Goal: Information Seeking & Learning: Learn about a topic

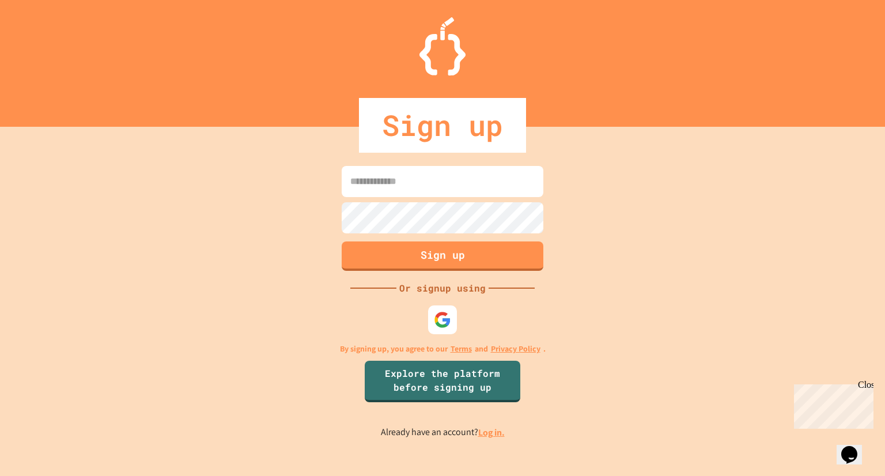
click at [469, 188] on input at bounding box center [443, 181] width 202 height 31
type input "**********"
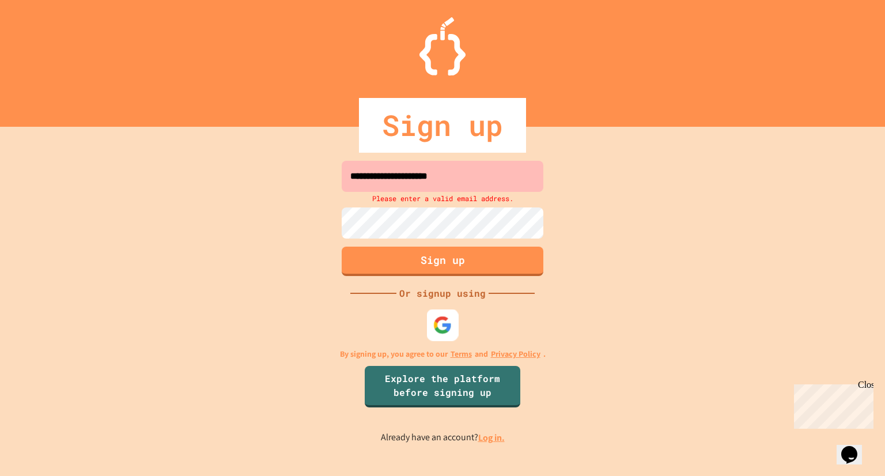
click at [450, 316] on img at bounding box center [442, 325] width 19 height 19
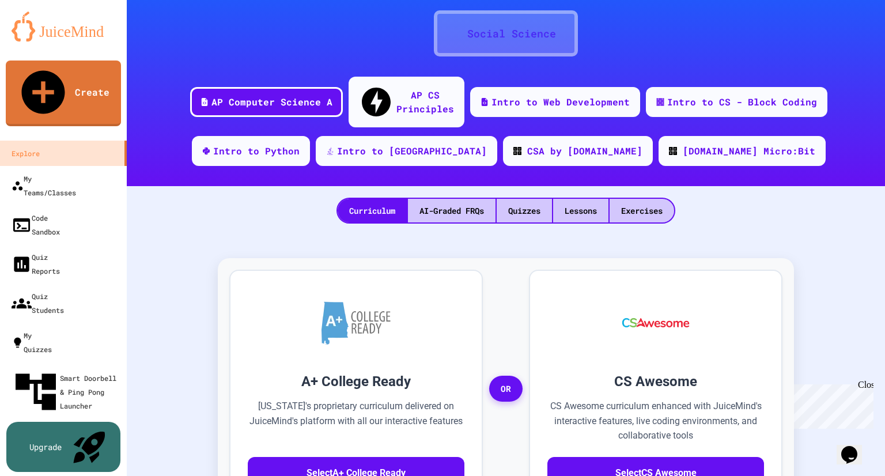
scroll to position [115, 0]
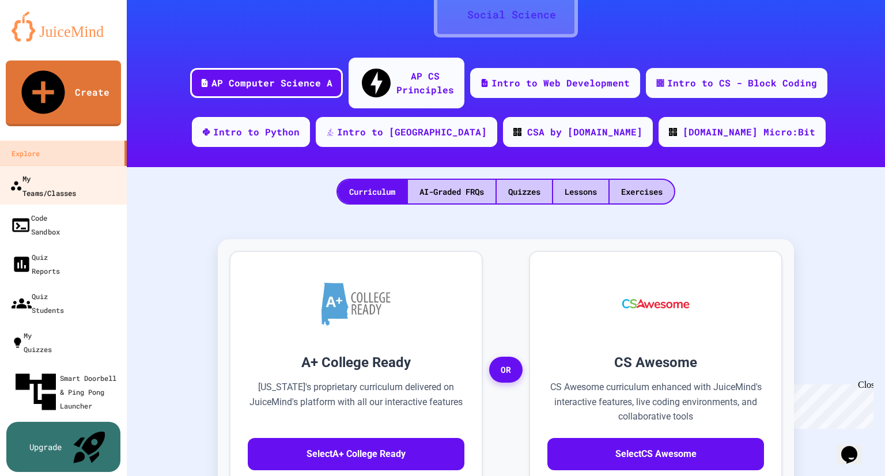
click at [70, 165] on link "My Teams/Classes" at bounding box center [63, 185] width 131 height 40
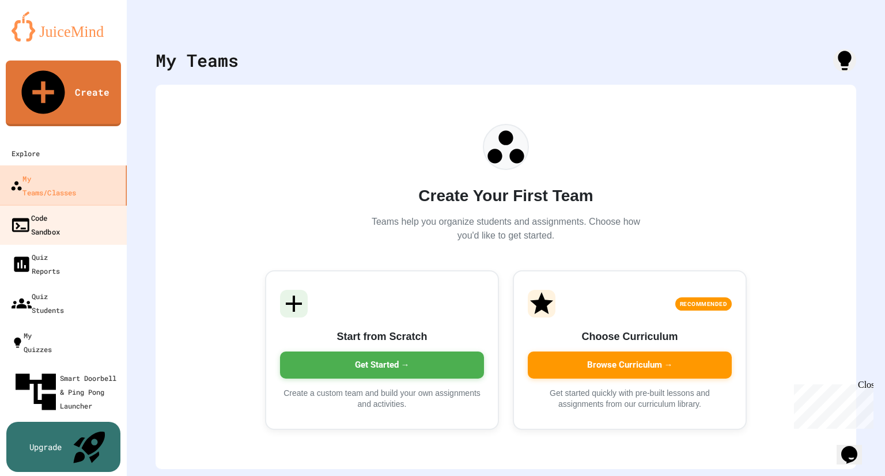
click at [60, 210] on div "Code Sandbox" at bounding box center [35, 224] width 50 height 28
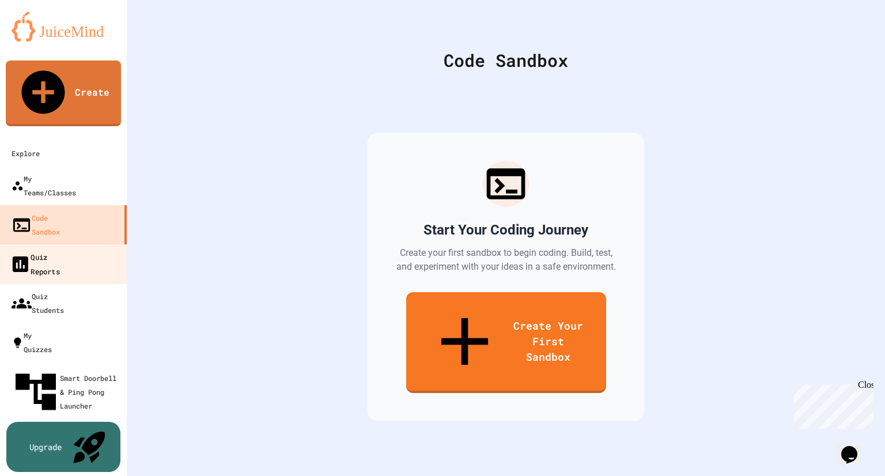
click at [60, 249] on div "Quiz Reports" at bounding box center [35, 263] width 50 height 28
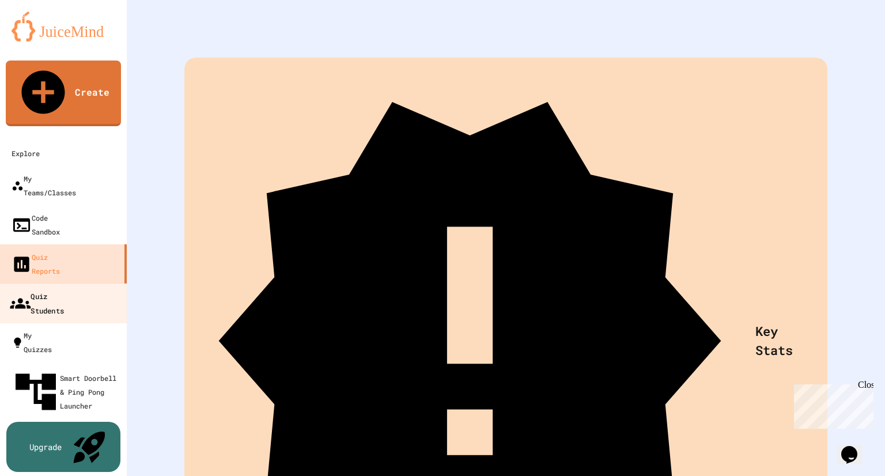
click at [64, 289] on div "Quiz Students" at bounding box center [37, 303] width 54 height 28
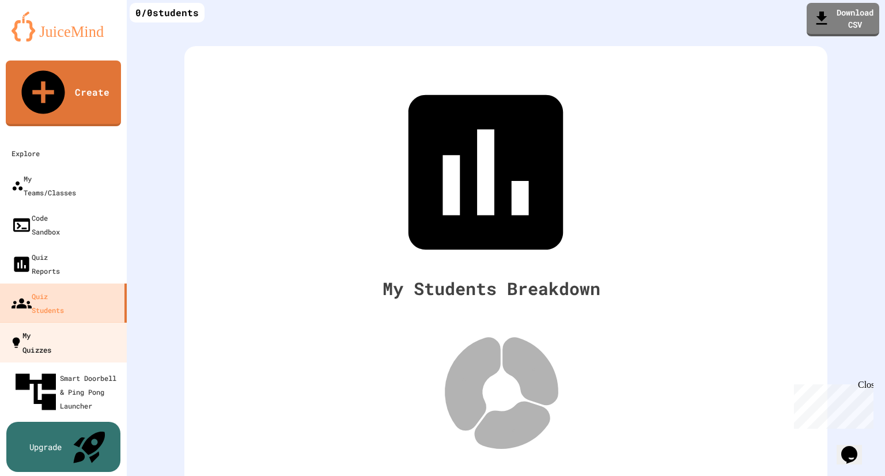
click at [51, 328] on div "My Quizzes" at bounding box center [30, 342] width 41 height 28
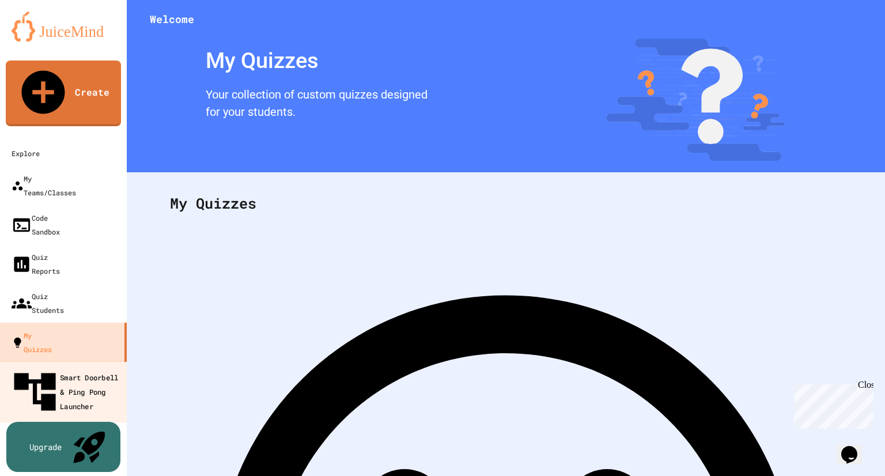
click at [75, 367] on div "Smart Doorbell & Ping Pong Launcher" at bounding box center [67, 392] width 114 height 50
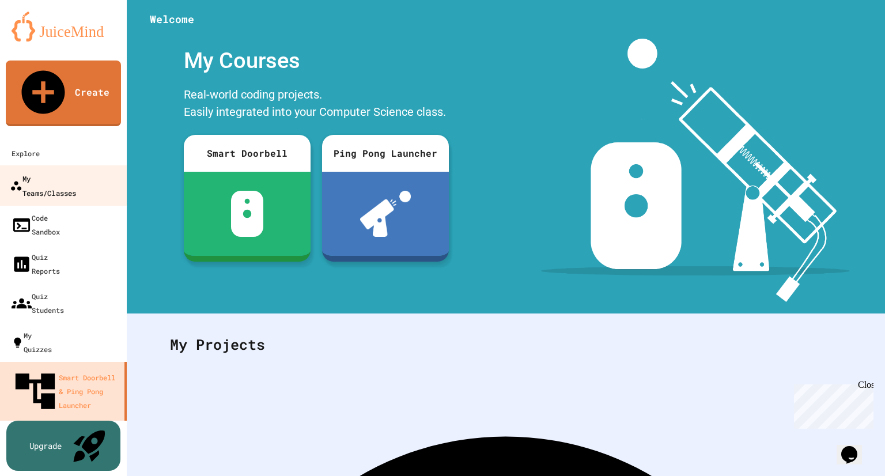
click at [74, 171] on div "My Teams/Classes" at bounding box center [43, 185] width 66 height 28
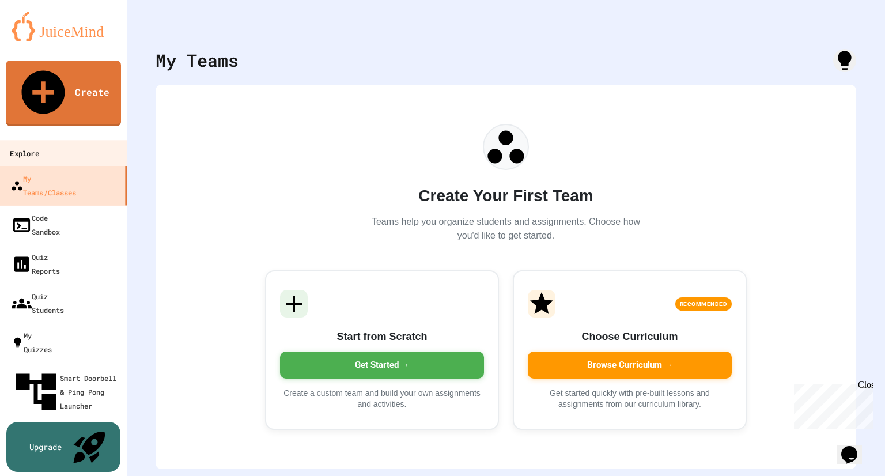
click at [61, 140] on link "Explore" at bounding box center [63, 153] width 131 height 26
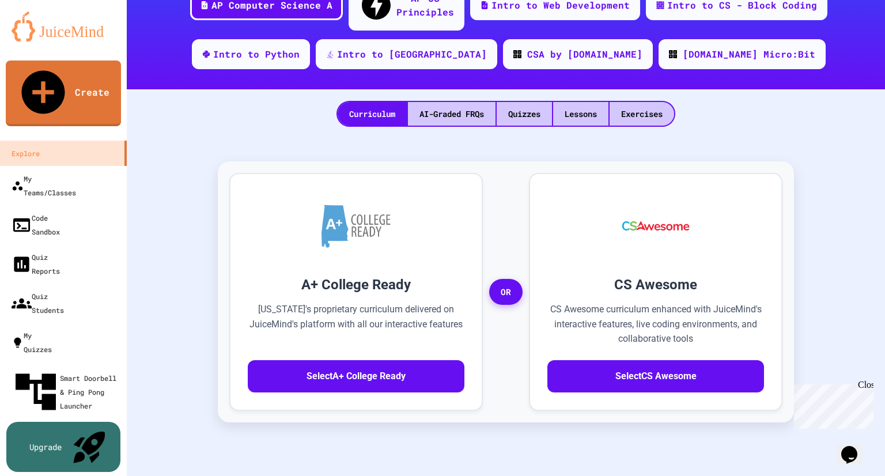
scroll to position [193, 0]
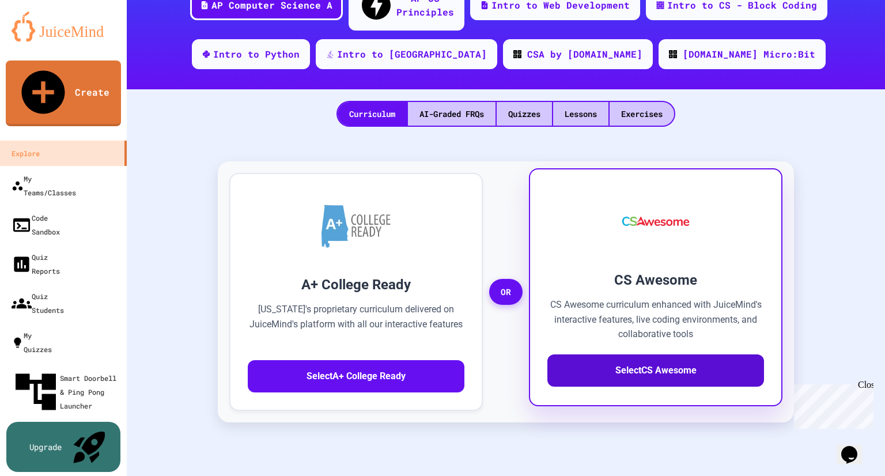
click at [631, 357] on button "Select CS Awesome" at bounding box center [655, 370] width 217 height 32
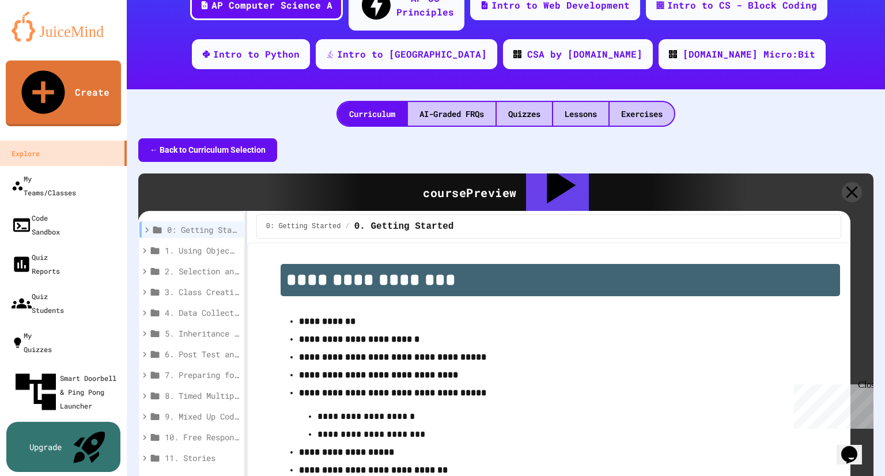
click at [212, 244] on span "1. Using Objects and Methods" at bounding box center [200, 250] width 70 height 12
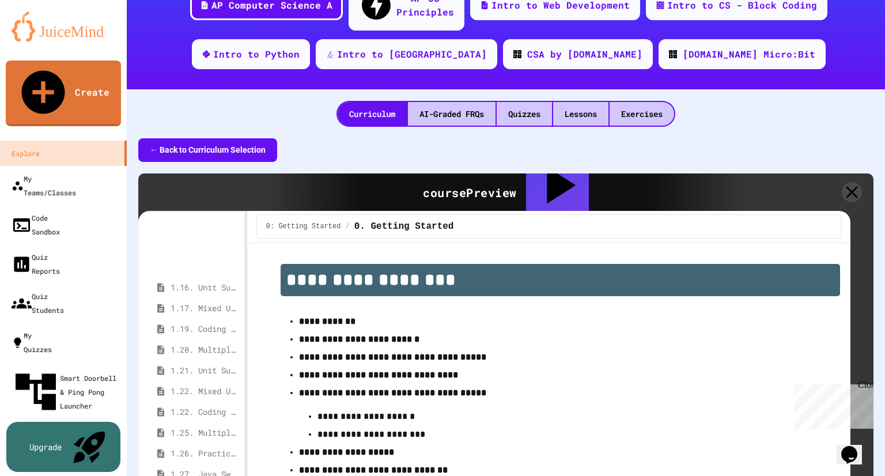
scroll to position [553, 0]
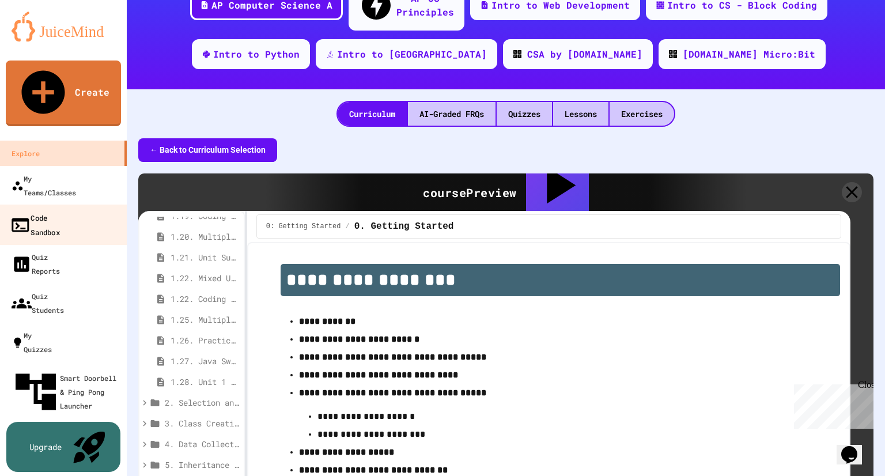
click at [60, 210] on div "Code Sandbox" at bounding box center [35, 224] width 50 height 28
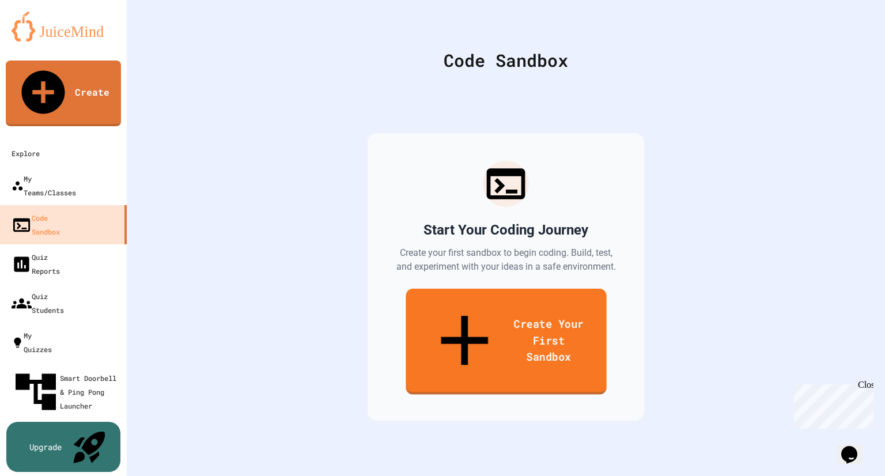
click at [468, 310] on link "Create Your First Sandbox" at bounding box center [506, 342] width 200 height 106
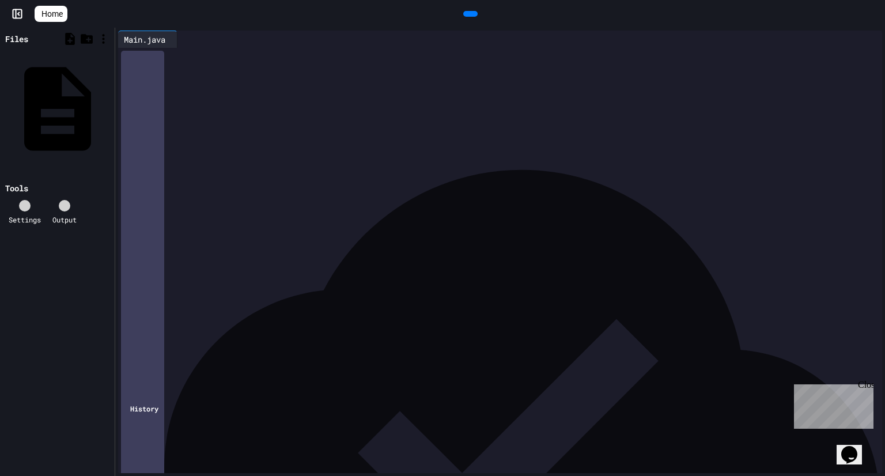
drag, startPoint x: 253, startPoint y: 89, endPoint x: 158, endPoint y: 67, distance: 97.5
click at [158, 67] on div "**********" at bounding box center [508, 79] width 747 height 63
click at [314, 73] on div "**********" at bounding box center [499, 68] width 729 height 12
click at [358, 86] on div "*" at bounding box center [499, 92] width 729 height 12
click at [46, 17] on icon at bounding box center [46, 21] width 12 height 10
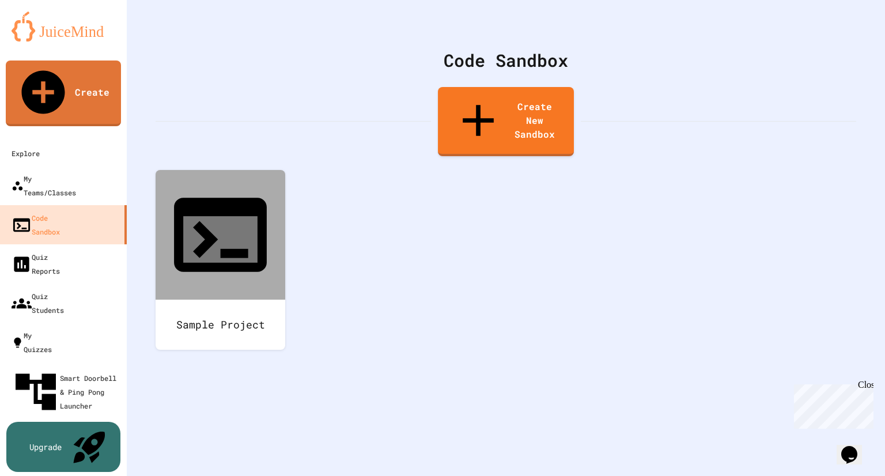
click at [850, 28] on icon "My Account" at bounding box center [850, 28] width 0 height 0
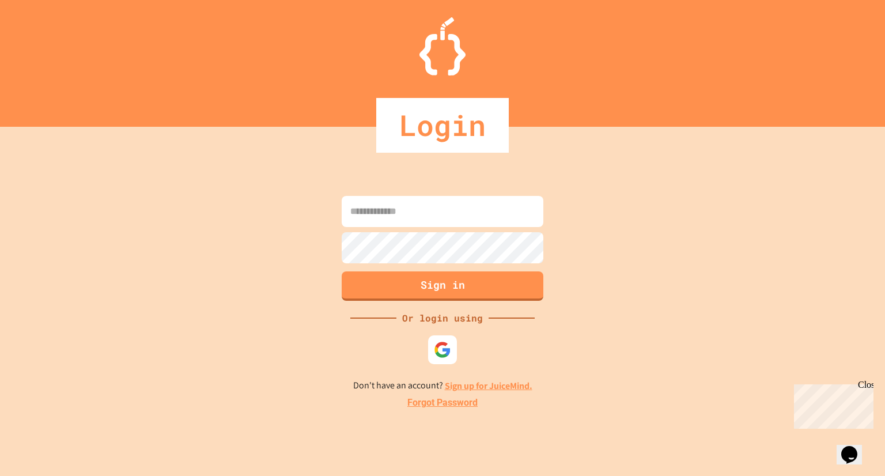
click at [405, 215] on input at bounding box center [443, 211] width 202 height 31
type input "*"
click at [447, 370] on div "Sign in Or login using Don't have an account? Sign up for JuiceMind. Forgot Pas…" at bounding box center [442, 301] width 885 height 349
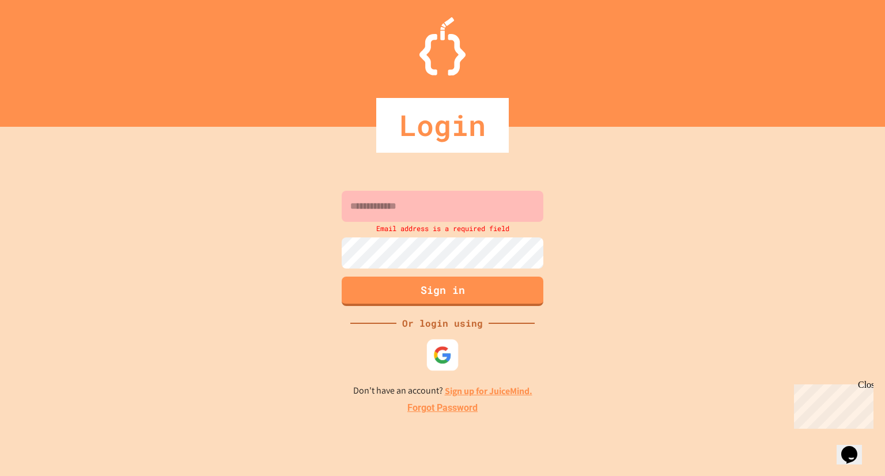
click at [440, 355] on img at bounding box center [442, 355] width 19 height 19
click at [443, 351] on img at bounding box center [442, 355] width 18 height 18
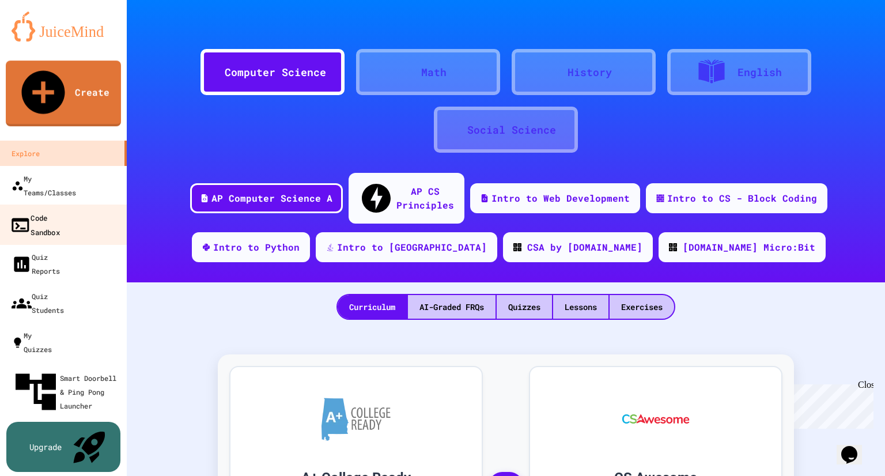
click at [60, 210] on div "Code Sandbox" at bounding box center [35, 224] width 50 height 28
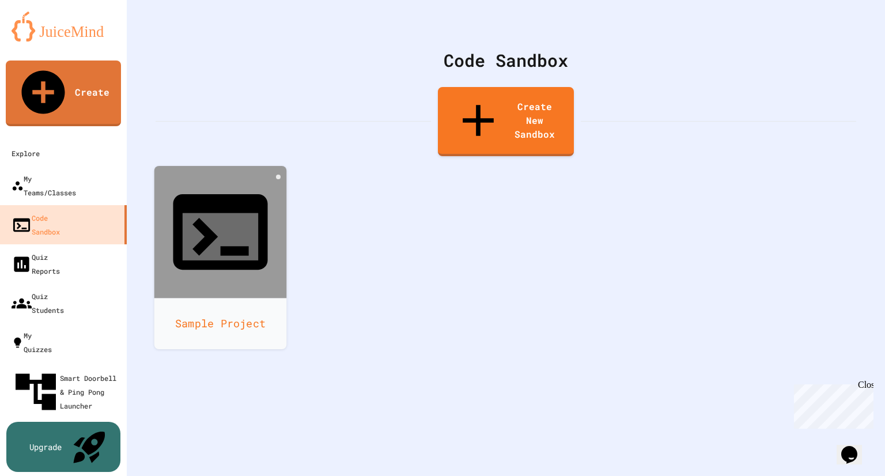
click at [205, 298] on div "Sample Project" at bounding box center [220, 323] width 132 height 51
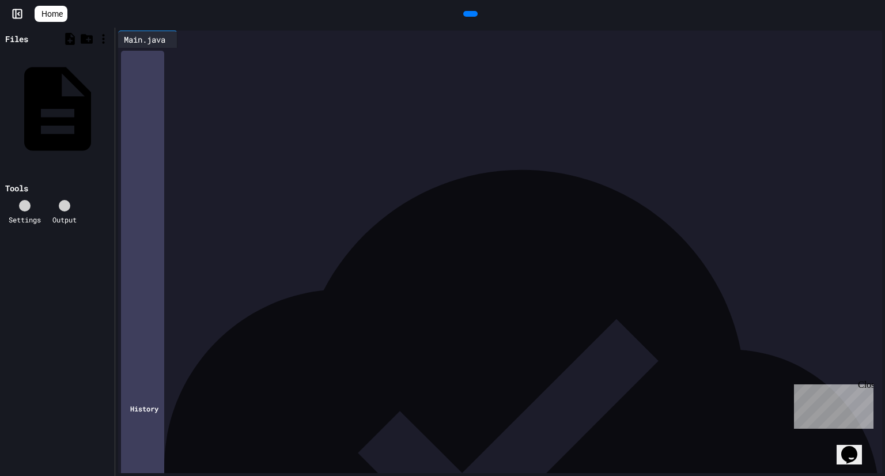
click at [469, 14] on icon at bounding box center [469, 14] width 0 height 0
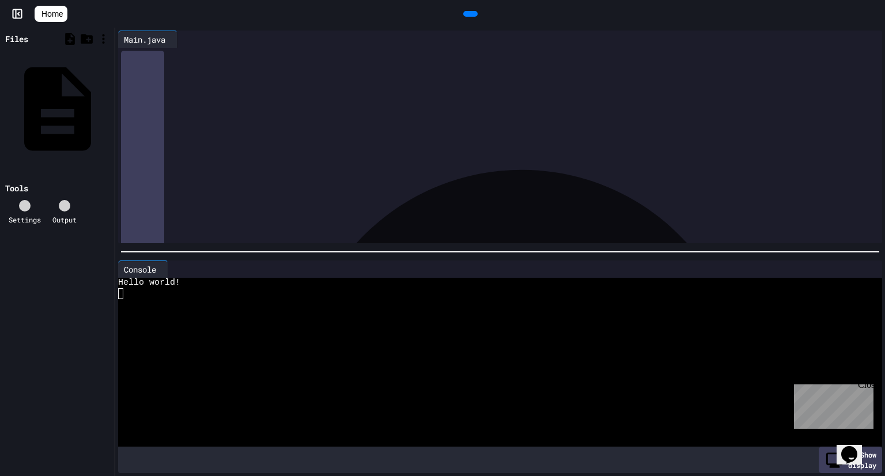
drag, startPoint x: 191, startPoint y: 109, endPoint x: 116, endPoint y: 52, distance: 94.1
click at [116, 52] on div "**********" at bounding box center [500, 137] width 770 height 218
click at [56, 12] on span "Home" at bounding box center [51, 14] width 21 height 12
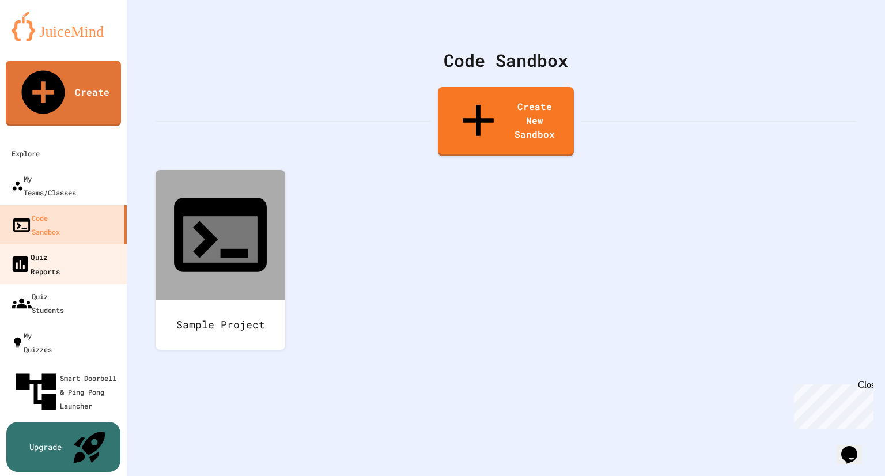
click at [60, 249] on div "Quiz Reports" at bounding box center [35, 263] width 50 height 28
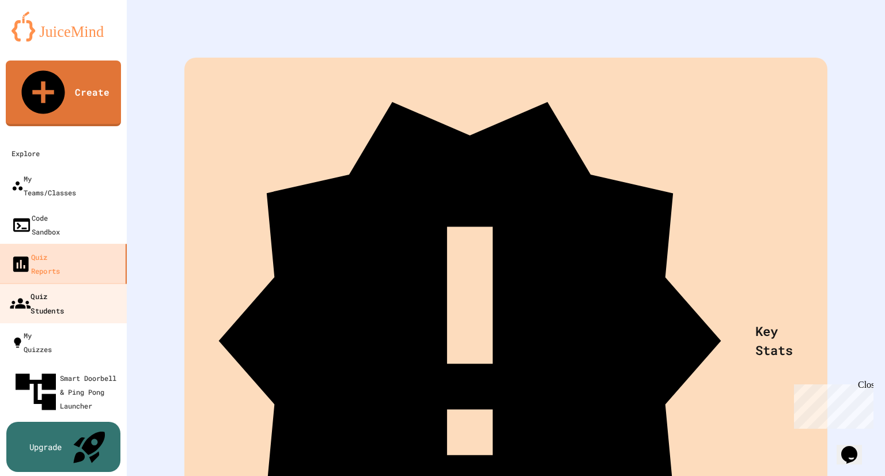
click at [64, 289] on div "Quiz Students" at bounding box center [37, 303] width 54 height 28
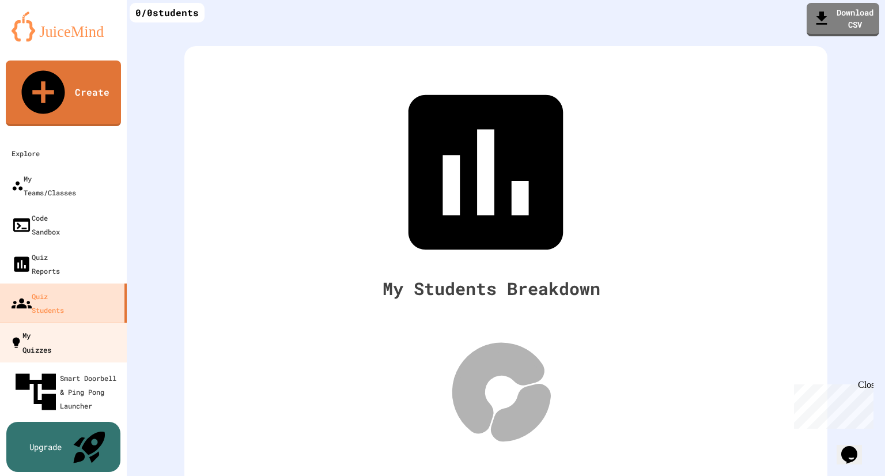
click at [73, 322] on link "My Quizzes" at bounding box center [63, 342] width 131 height 40
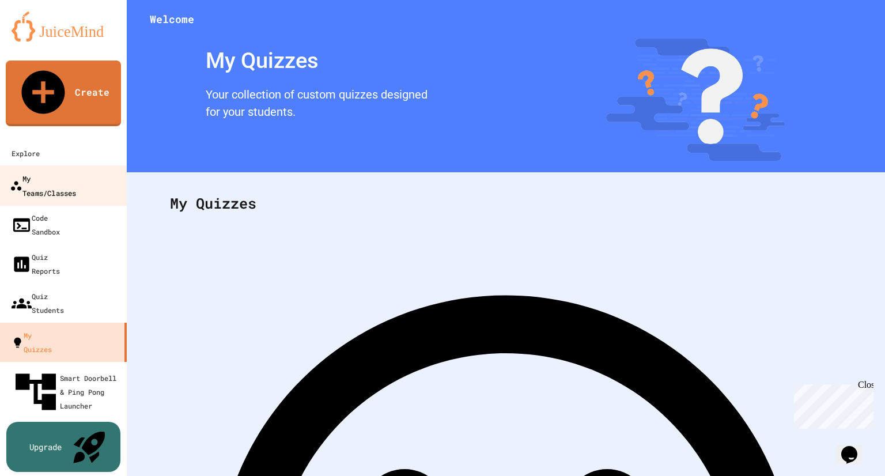
click at [62, 171] on div "My Teams/Classes" at bounding box center [43, 185] width 66 height 28
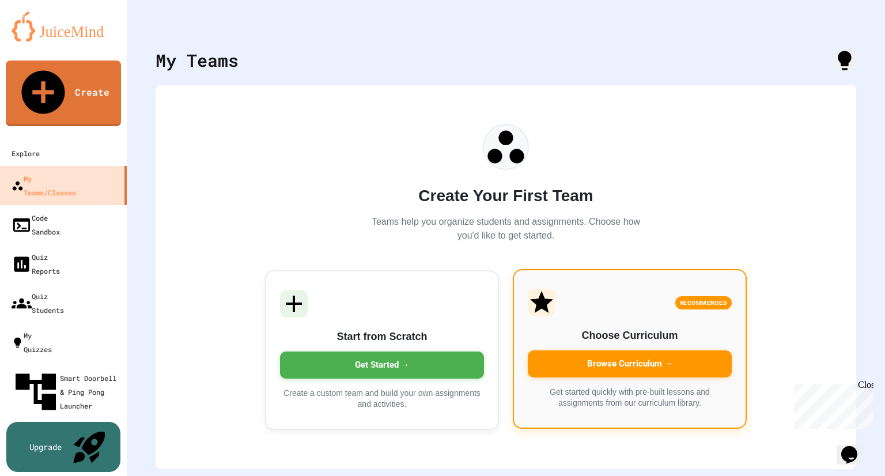
click at [635, 363] on div "Browse Curriculum →" at bounding box center [630, 363] width 204 height 27
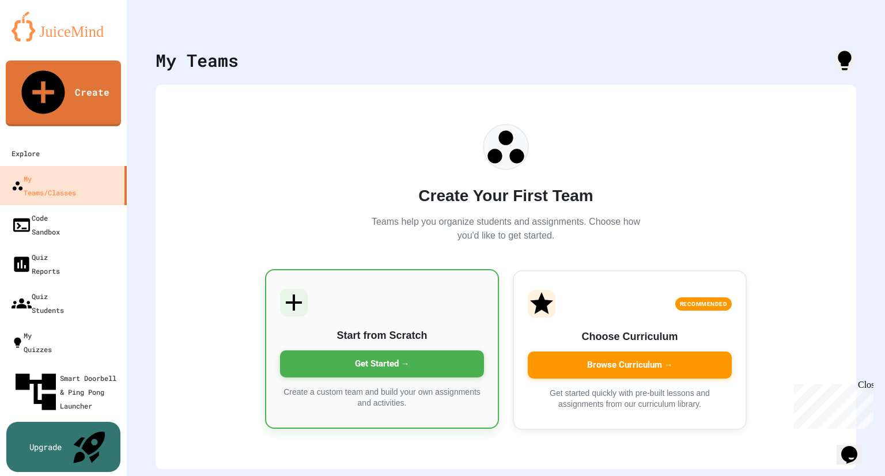
click at [396, 367] on div "Get Started →" at bounding box center [382, 363] width 204 height 27
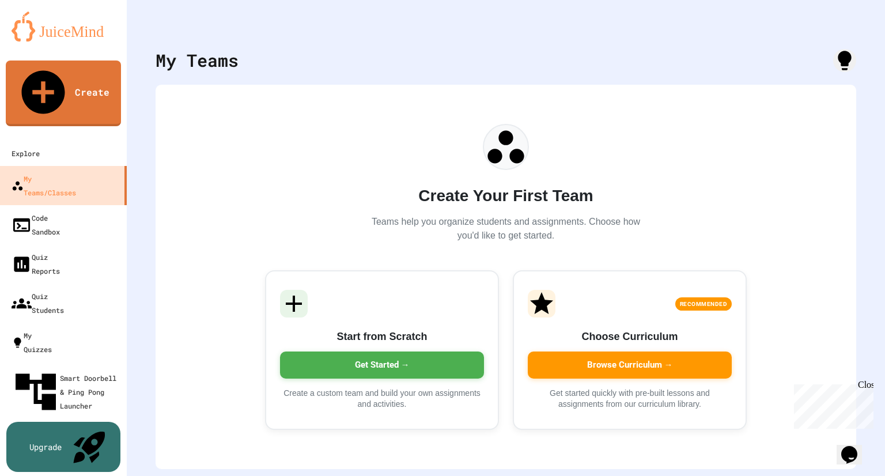
click at [51, 165] on link "My Teams/Classes" at bounding box center [63, 185] width 131 height 40
click at [44, 141] on link "Explore" at bounding box center [63, 153] width 127 height 25
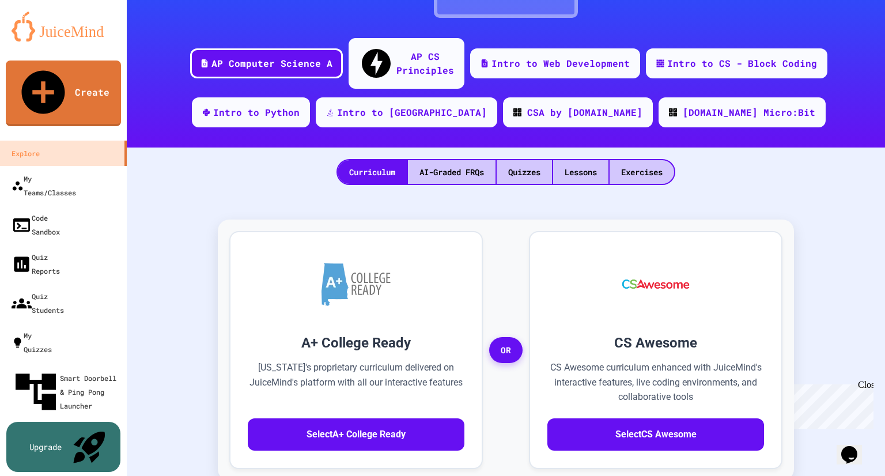
scroll to position [138, 0]
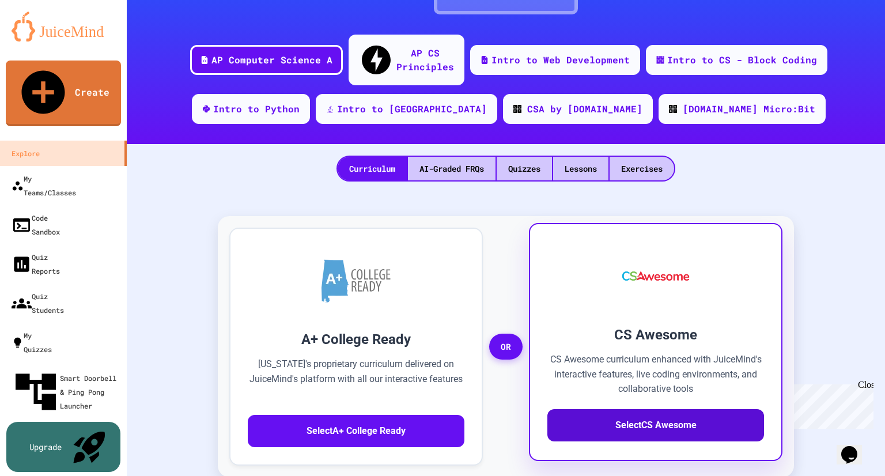
click at [652, 416] on button "Select CS Awesome" at bounding box center [655, 425] width 217 height 32
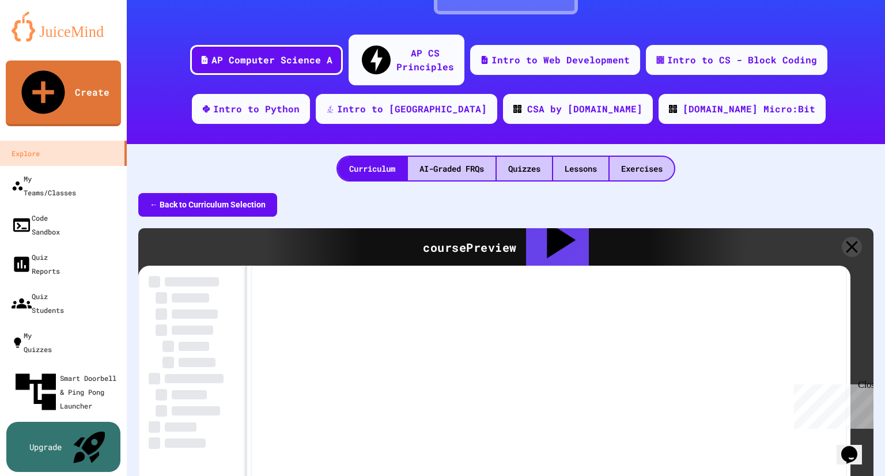
click at [549, 209] on div "Assign to Class" at bounding box center [557, 247] width 63 height 77
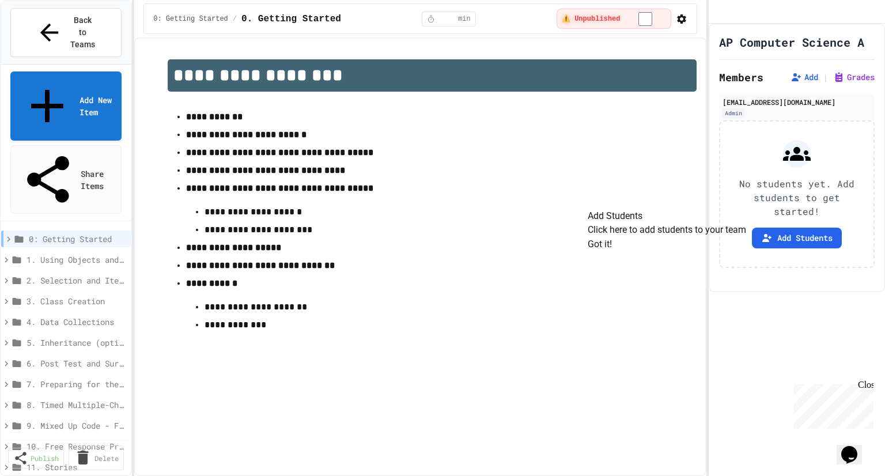
click at [75, 295] on span "3. Class Creation" at bounding box center [73, 301] width 95 height 12
click at [71, 316] on span "3.1. Abstraction and Program Design" at bounding box center [75, 322] width 87 height 12
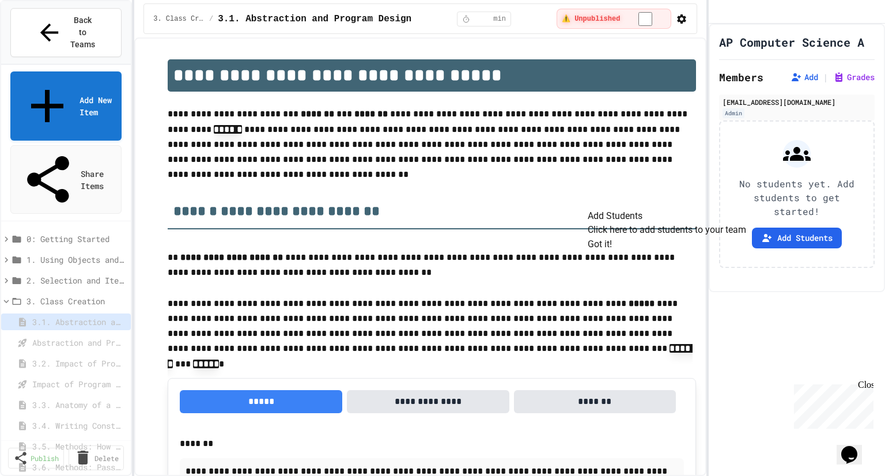
click at [612, 251] on button "Got it!" at bounding box center [600, 244] width 24 height 14
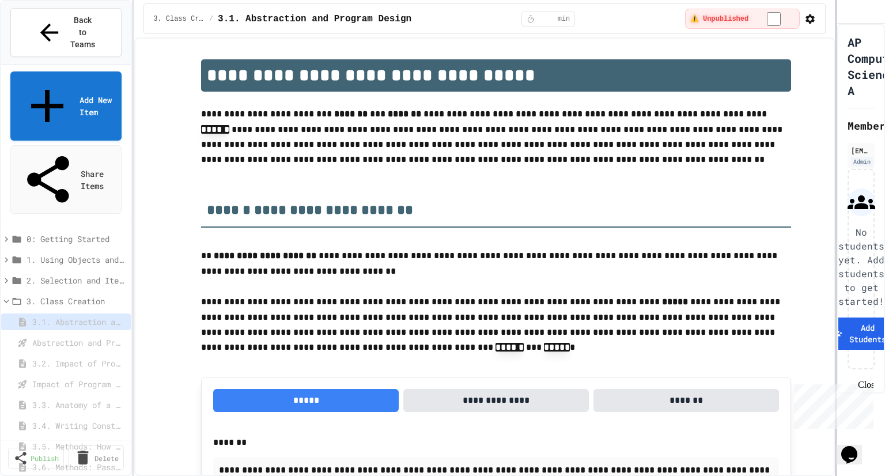
click at [837, 92] on div "**********" at bounding box center [442, 238] width 885 height 476
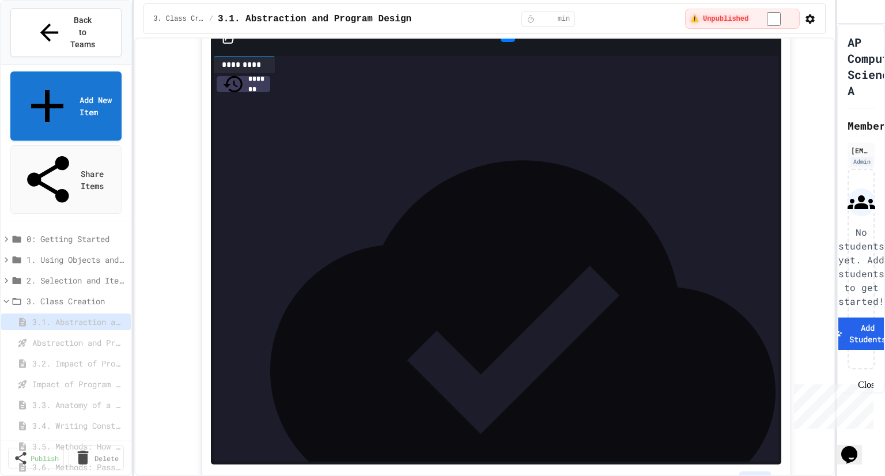
scroll to position [100, 0]
click at [560, 370] on div "**********" at bounding box center [492, 364] width 519 height 12
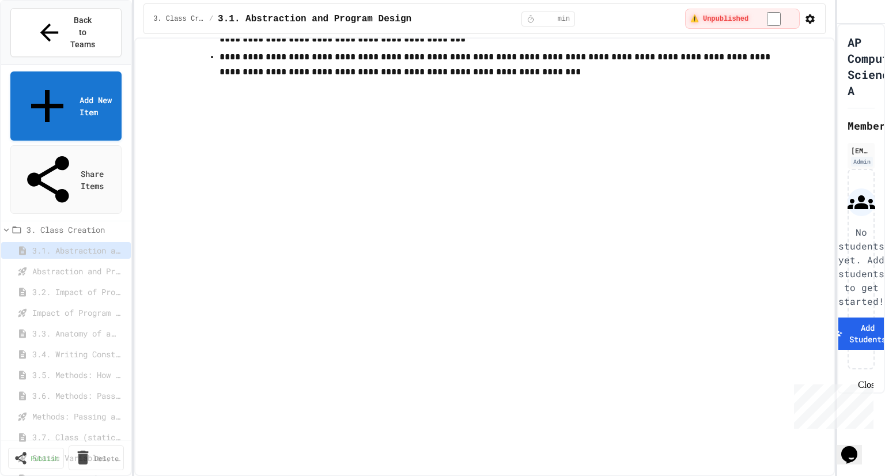
scroll to position [73, 0]
click at [76, 471] on span "3.8. Scope and Access" at bounding box center [75, 477] width 87 height 12
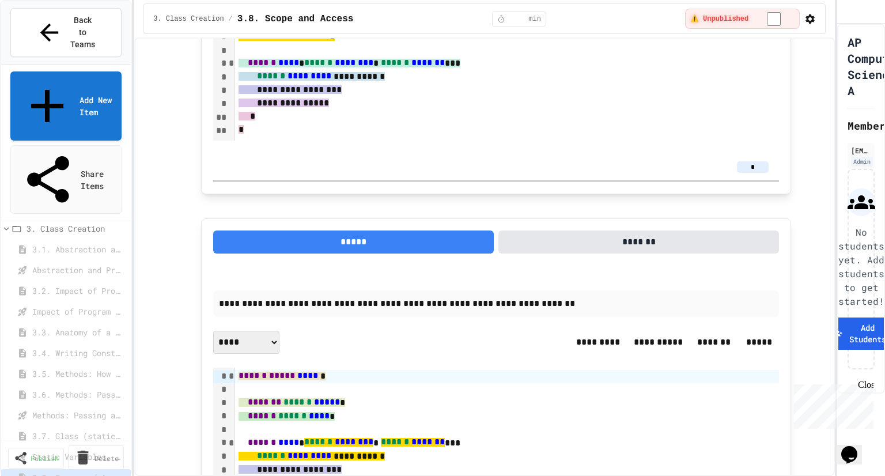
scroll to position [780, 0]
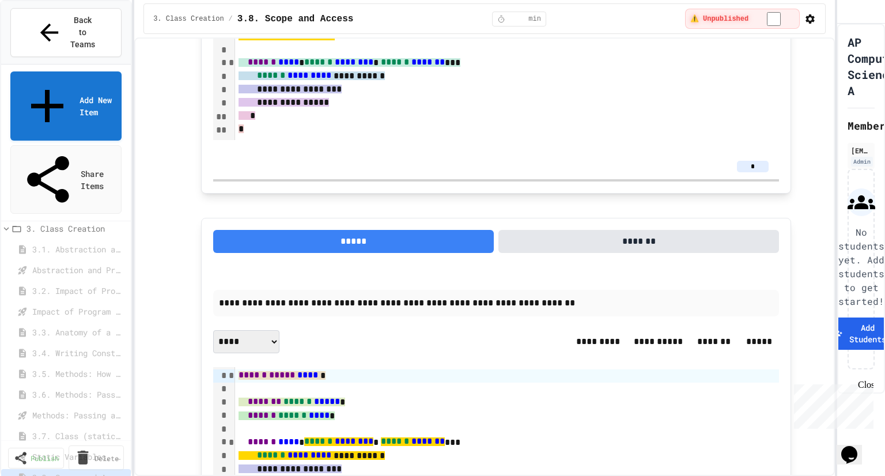
drag, startPoint x: 282, startPoint y: 303, endPoint x: 179, endPoint y: 312, distance: 104.0
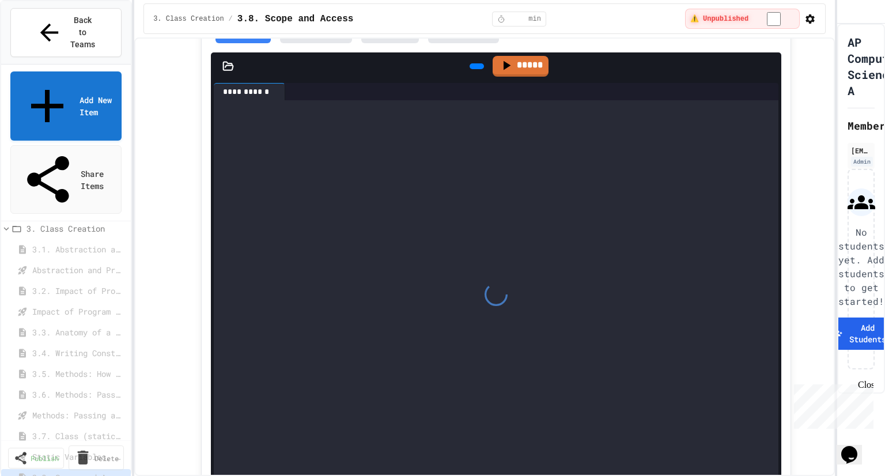
scroll to position [1729, 0]
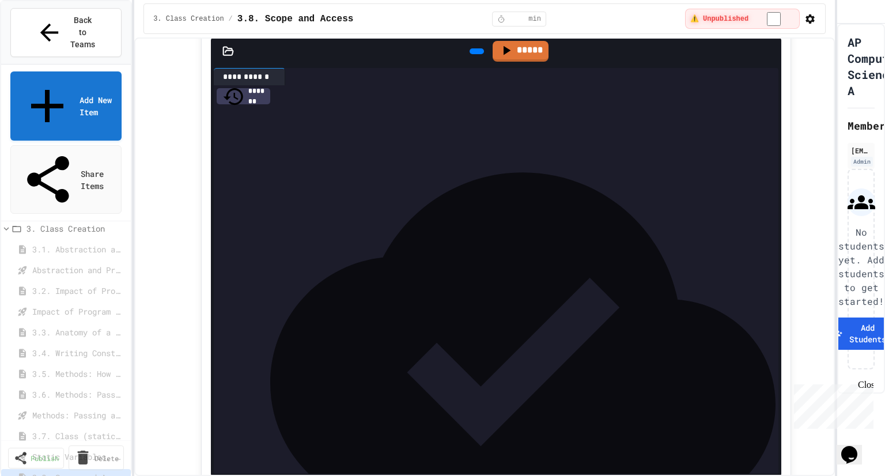
click at [67, 430] on span "3.11. Unit 3 Mixed Up Code Practice" at bounding box center [75, 436] width 87 height 12
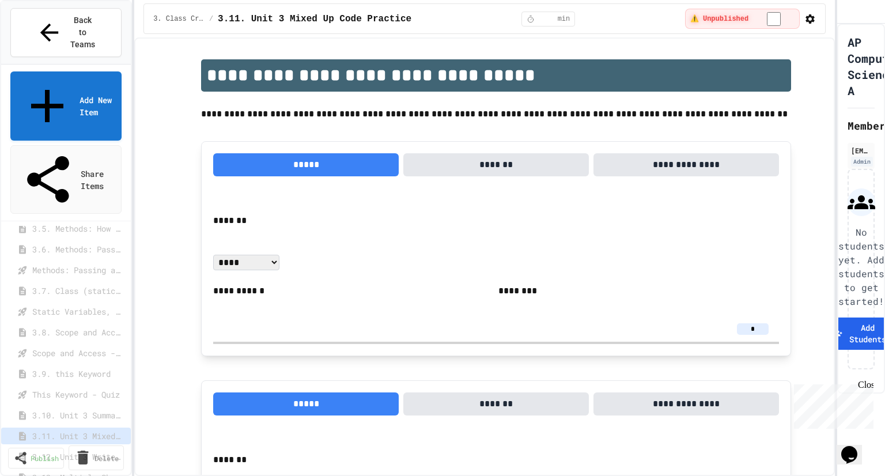
click at [67, 430] on span "3.11. Unit 3 Mixed Up Code Practice" at bounding box center [78, 436] width 92 height 12
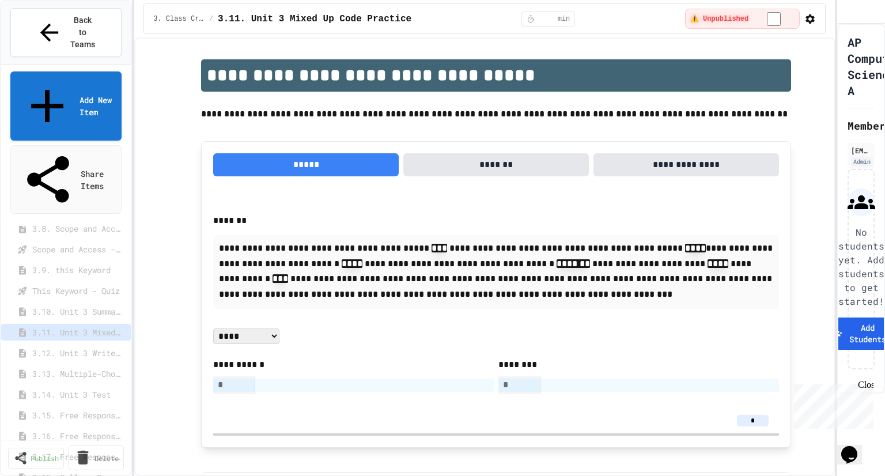
scroll to position [335, 0]
click at [73, 393] on div "3.15. Free Response Question (FRQ) - StepTracker Class" at bounding box center [66, 401] width 130 height 17
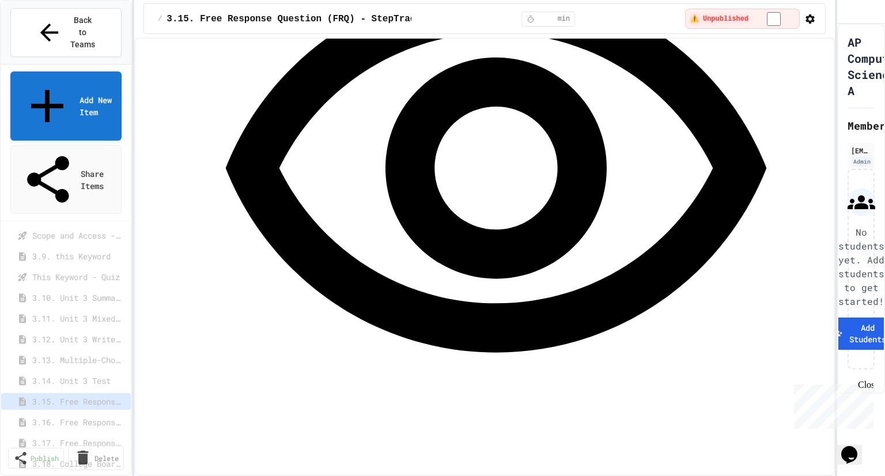
scroll to position [1813, 0]
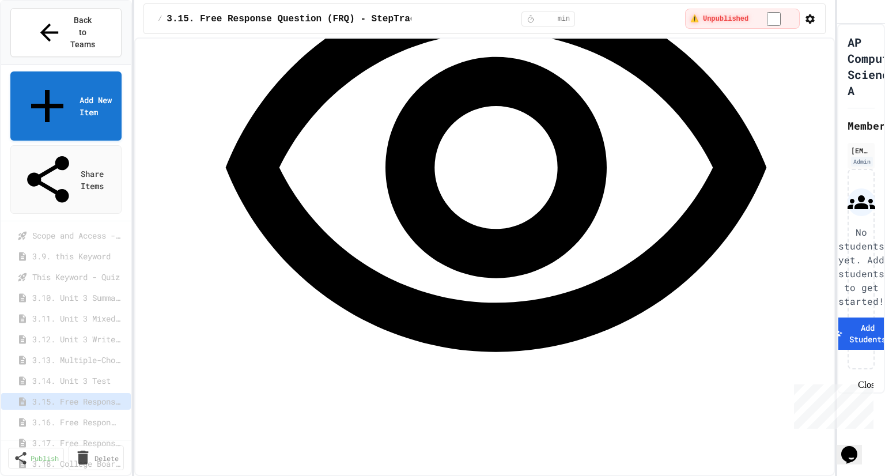
click at [86, 416] on span "3.16. Free Response Question - Time" at bounding box center [75, 422] width 87 height 12
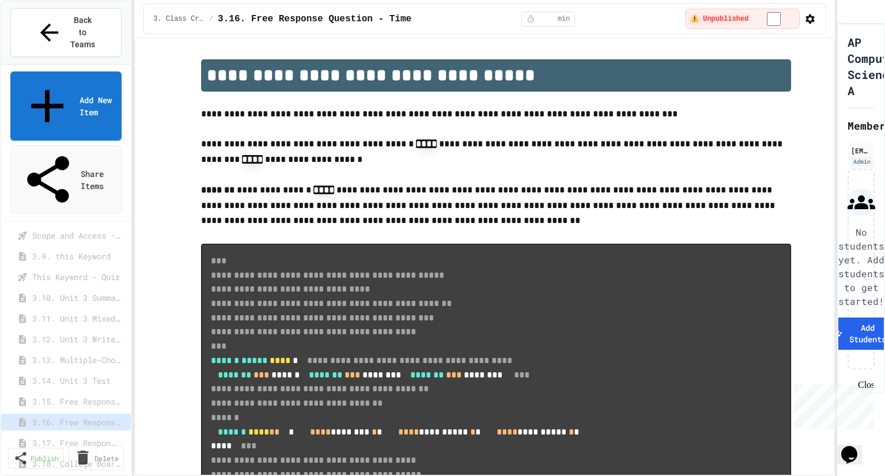
click at [78, 437] on span "3.17. Free Response Question - APLine" at bounding box center [75, 443] width 87 height 12
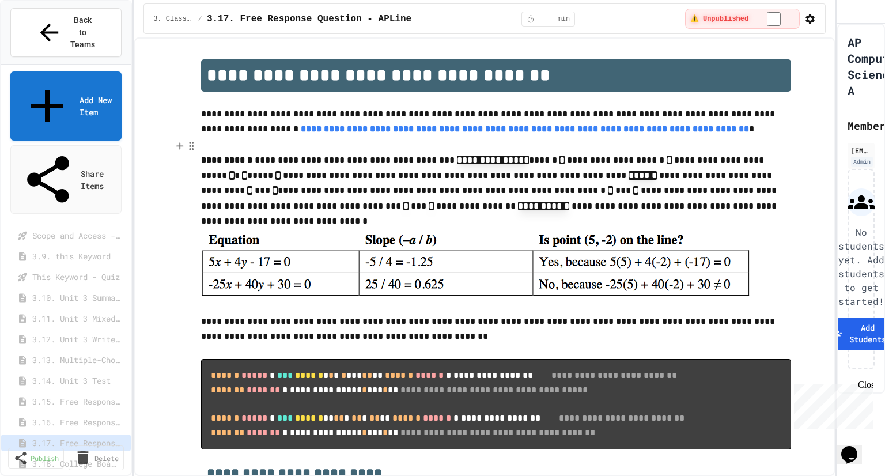
click at [53, 457] on span "3.18. College Board Celebrity and Data Labs" at bounding box center [75, 463] width 87 height 12
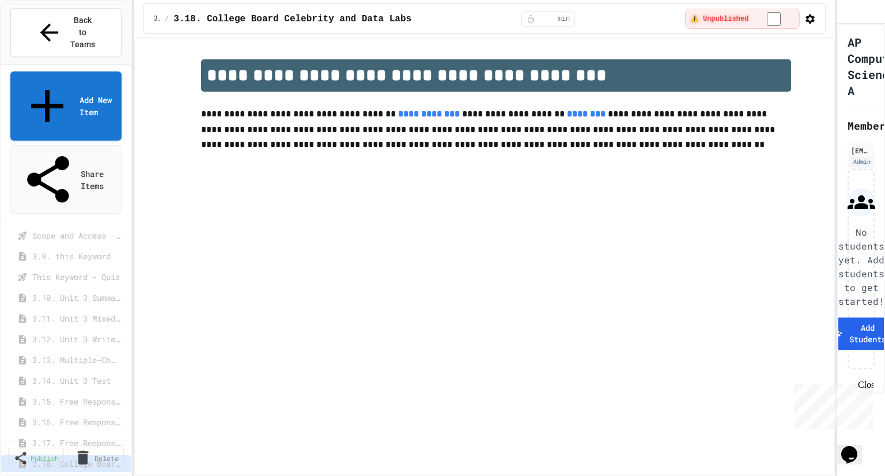
click at [70, 354] on span "3.13. Multiple-Choice Exercises - Objects and Classes" at bounding box center [75, 360] width 87 height 12
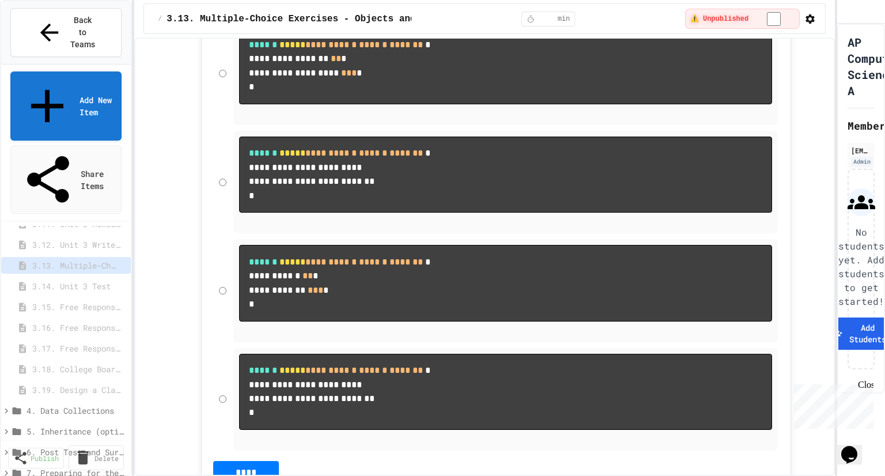
scroll to position [437, 0]
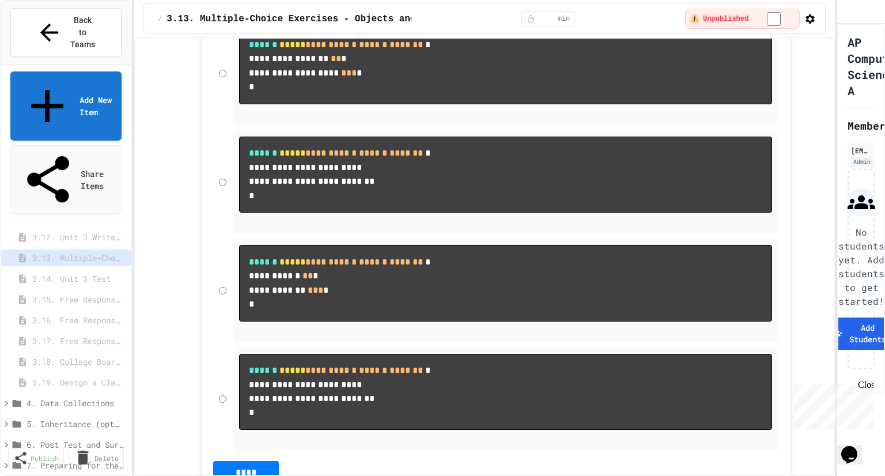
click at [67, 418] on span "5. Inheritance (optional)" at bounding box center [73, 424] width 95 height 12
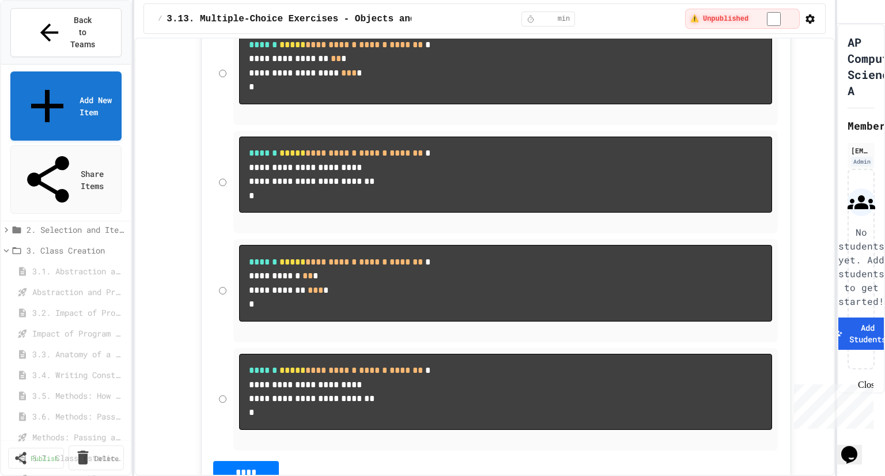
scroll to position [41, 0]
click at [59, 357] on span "3.3. Anatomy of a Java Class" at bounding box center [75, 363] width 87 height 12
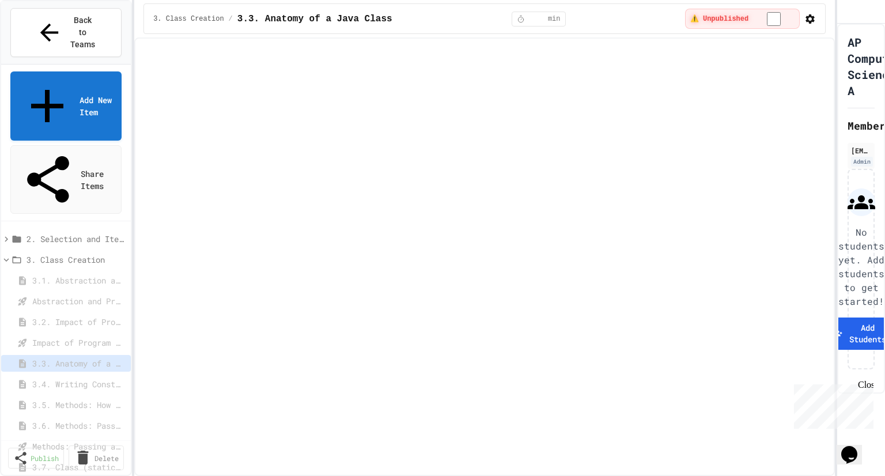
select select "***"
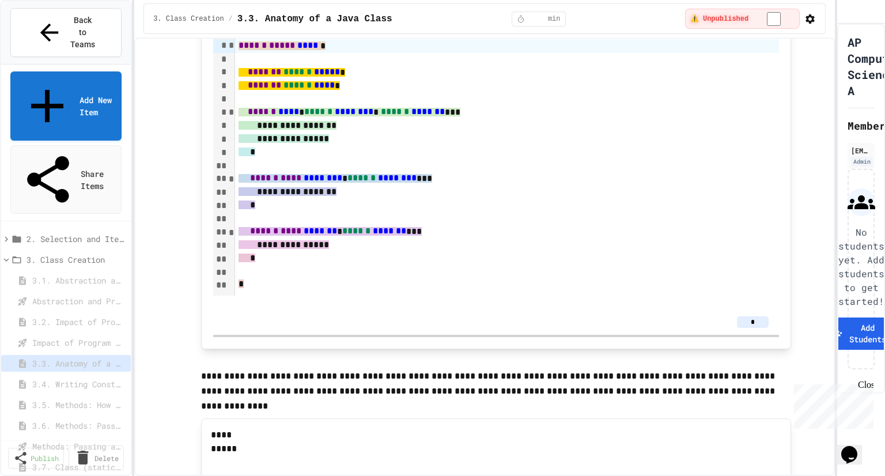
scroll to position [3159, 0]
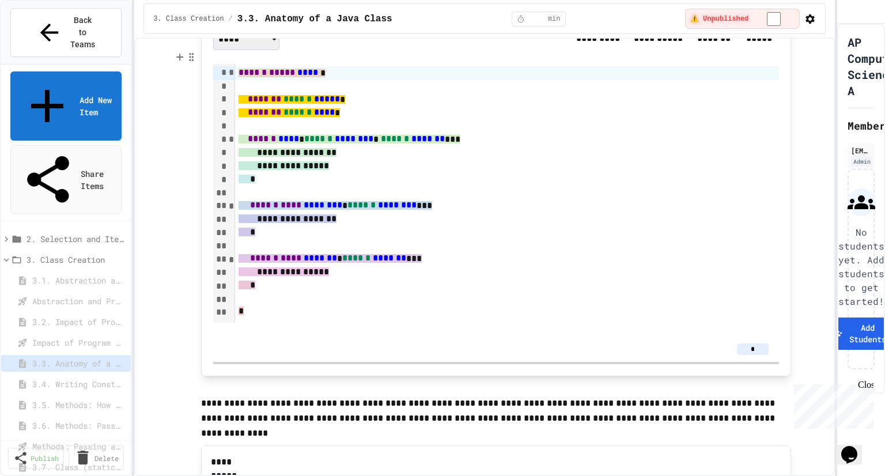
click at [280, 103] on span "*******" at bounding box center [264, 98] width 33 height 9
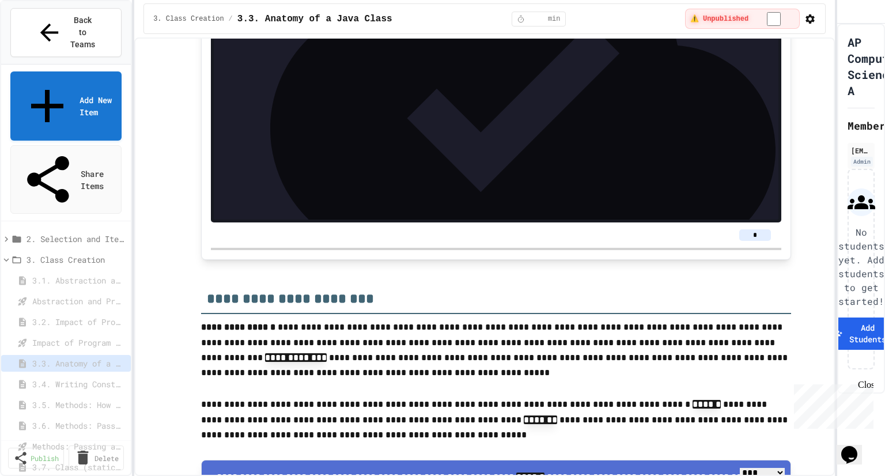
scroll to position [3863, 0]
